Goal: Task Accomplishment & Management: Manage account settings

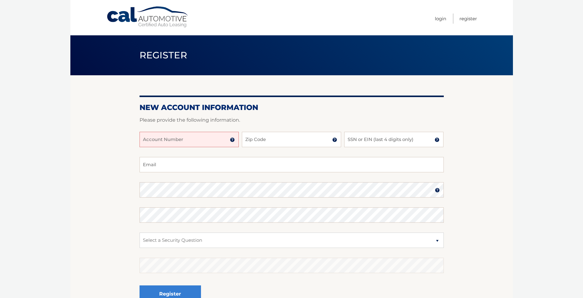
click at [167, 131] on div at bounding box center [292, 127] width 304 height 7
click at [154, 141] on input "Account Number" at bounding box center [189, 139] width 99 height 15
click at [232, 140] on img at bounding box center [232, 139] width 5 height 5
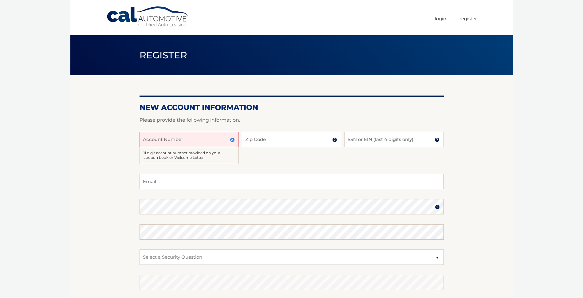
click at [152, 136] on input "Account Number" at bounding box center [189, 139] width 99 height 15
type input "44456006560"
click at [251, 137] on input "Zip Code" at bounding box center [291, 139] width 99 height 15
type input "34698"
click at [356, 140] on input "SSN or EIN (last 4 digits only)" at bounding box center [393, 139] width 99 height 15
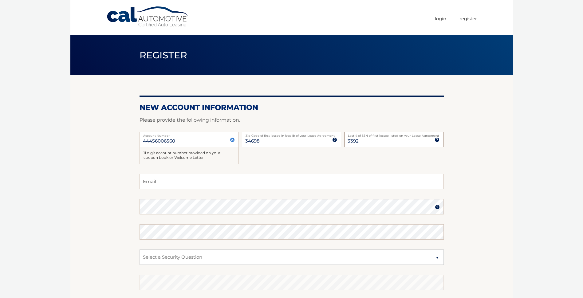
type input "3392"
click at [158, 181] on input "Email" at bounding box center [292, 181] width 304 height 15
type input "MarcHodus@gmail.com"
click at [436, 209] on img at bounding box center [437, 207] width 5 height 5
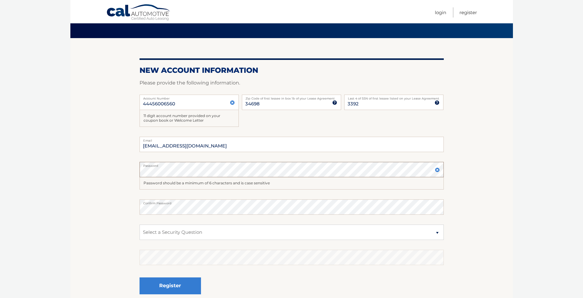
scroll to position [41, 0]
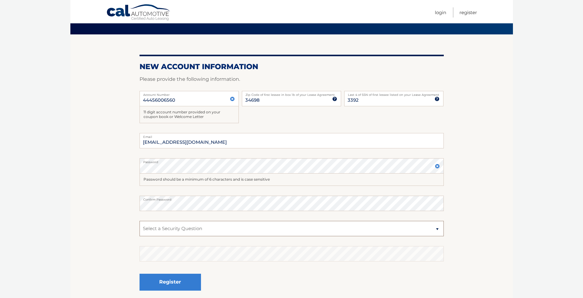
click at [438, 228] on select "Select a Security Question What was the name of your elementary school? What is…" at bounding box center [292, 228] width 304 height 15
select select "2"
click at [140, 221] on select "Select a Security Question What was the name of your elementary school? What is…" at bounding box center [292, 228] width 304 height 15
click at [156, 283] on button "Register" at bounding box center [170, 282] width 61 height 17
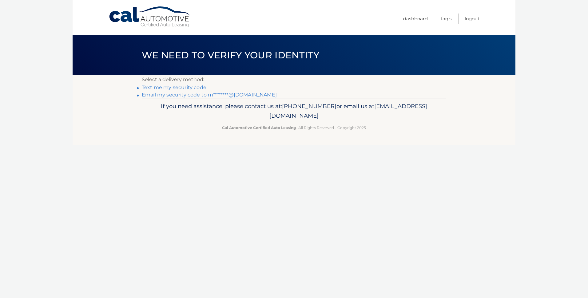
click at [182, 88] on link "Text me my security code" at bounding box center [174, 88] width 65 height 6
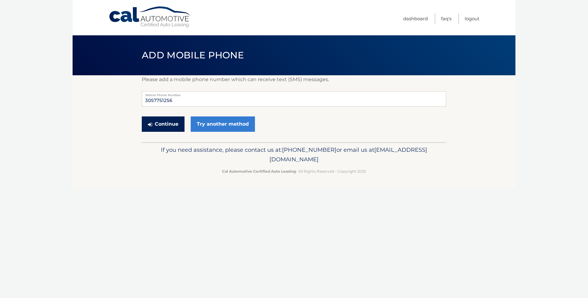
click at [172, 123] on button "Continue" at bounding box center [163, 124] width 43 height 15
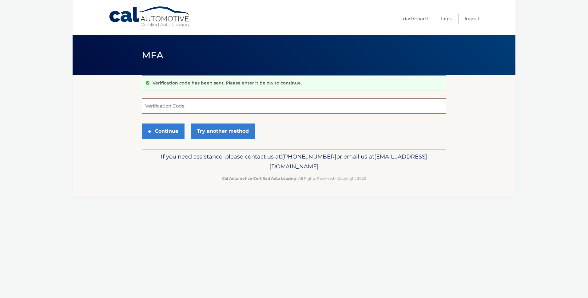
click at [166, 112] on input "Verification Code" at bounding box center [294, 105] width 304 height 15
type input "454676"
click at [169, 134] on button "Continue" at bounding box center [163, 131] width 43 height 15
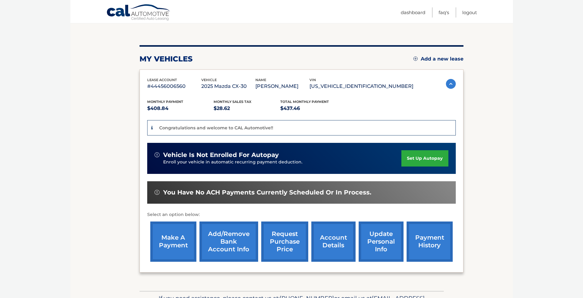
scroll to position [61, 0]
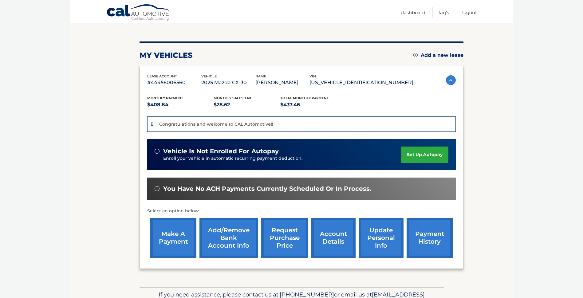
click at [428, 152] on link "set up autopay" at bounding box center [424, 155] width 47 height 16
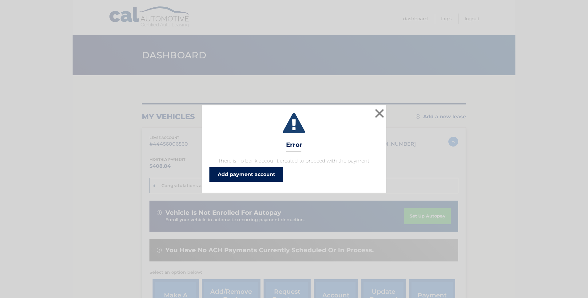
click at [266, 174] on link "Add payment account" at bounding box center [246, 174] width 74 height 15
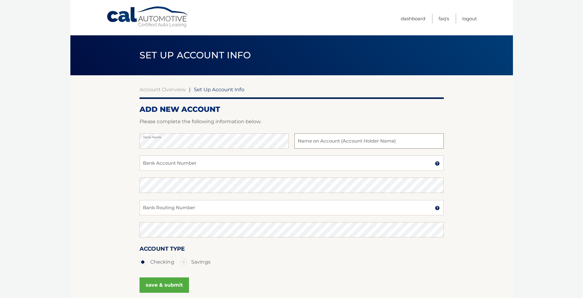
click at [300, 140] on input "text" at bounding box center [368, 140] width 149 height 15
type input "[PERSON_NAME]"
click at [146, 160] on input "Bank Account Number" at bounding box center [292, 163] width 304 height 15
type input "7474705527"
click at [159, 206] on input "Bank Routing Number" at bounding box center [292, 207] width 304 height 15
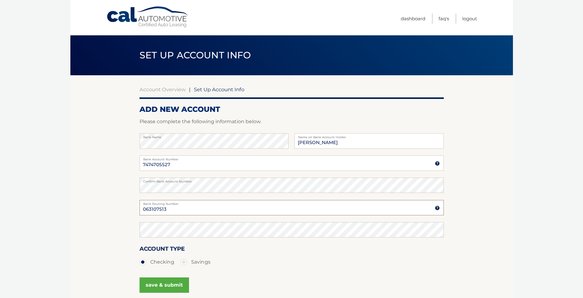
type input "063107513"
click at [171, 285] on button "save & submit" at bounding box center [164, 285] width 49 height 15
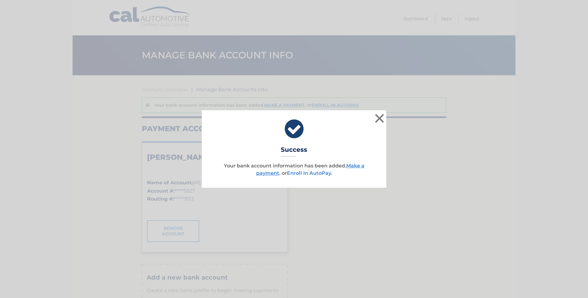
click at [313, 173] on link "Enroll In AutoPay" at bounding box center [309, 173] width 44 height 6
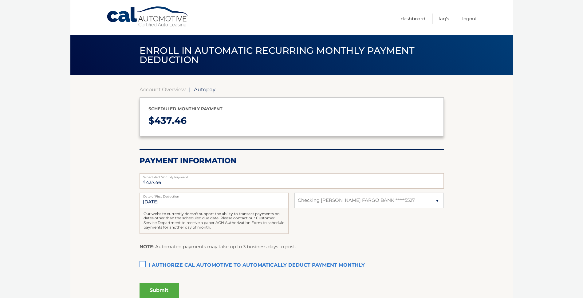
select select "NDJiOGI2N2UtODRkZS00MzQzLWFiYWMtNjc0ZmY1YmZlY2Mz"
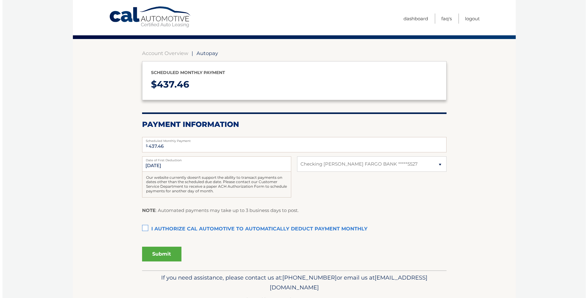
scroll to position [41, 0]
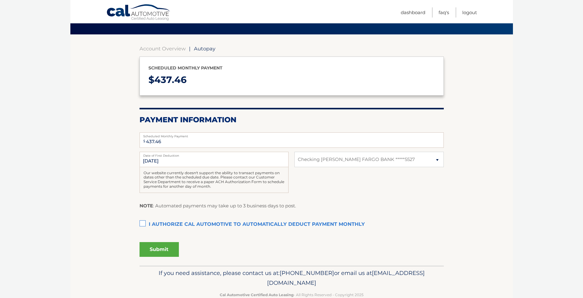
drag, startPoint x: 143, startPoint y: 225, endPoint x: 148, endPoint y: 232, distance: 8.9
click at [143, 225] on label "I authorize cal automotive to automatically deduct payment monthly This checkbo…" at bounding box center [292, 225] width 304 height 12
click at [0, 0] on input "I authorize cal automotive to automatically deduct payment monthly This checkbo…" at bounding box center [0, 0] width 0 height 0
click at [160, 250] on button "Submit" at bounding box center [159, 249] width 39 height 15
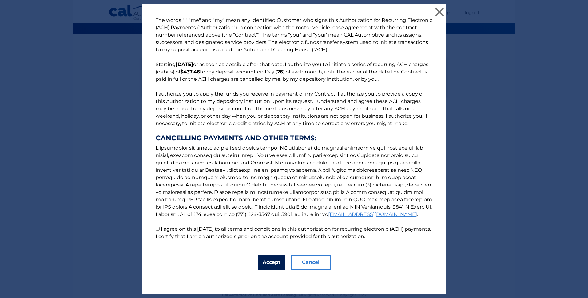
click at [263, 261] on button "Accept" at bounding box center [272, 262] width 28 height 15
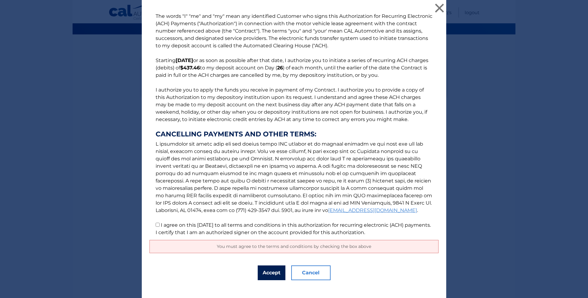
click at [269, 269] on button "Accept" at bounding box center [272, 273] width 28 height 15
click at [156, 226] on input "I agree on this 09/07/2025 to all terms and conditions in this authorization fo…" at bounding box center [158, 225] width 4 height 4
checkbox input "true"
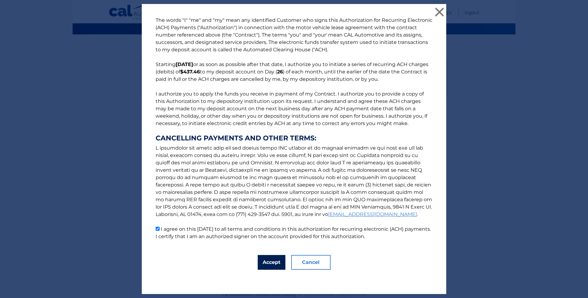
click at [269, 260] on button "Accept" at bounding box center [272, 262] width 28 height 15
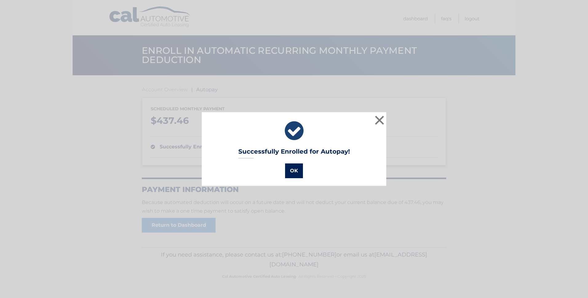
click at [291, 174] on button "OK" at bounding box center [294, 171] width 18 height 15
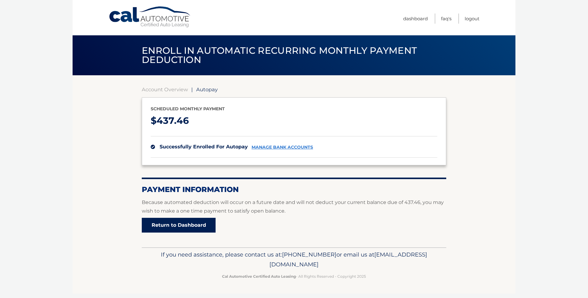
click at [191, 225] on link "Return to Dashboard" at bounding box center [179, 225] width 74 height 15
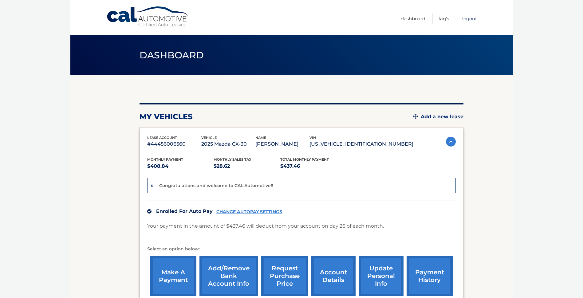
click at [467, 20] on link "Logout" at bounding box center [469, 19] width 15 height 10
